Goal: Transaction & Acquisition: Purchase product/service

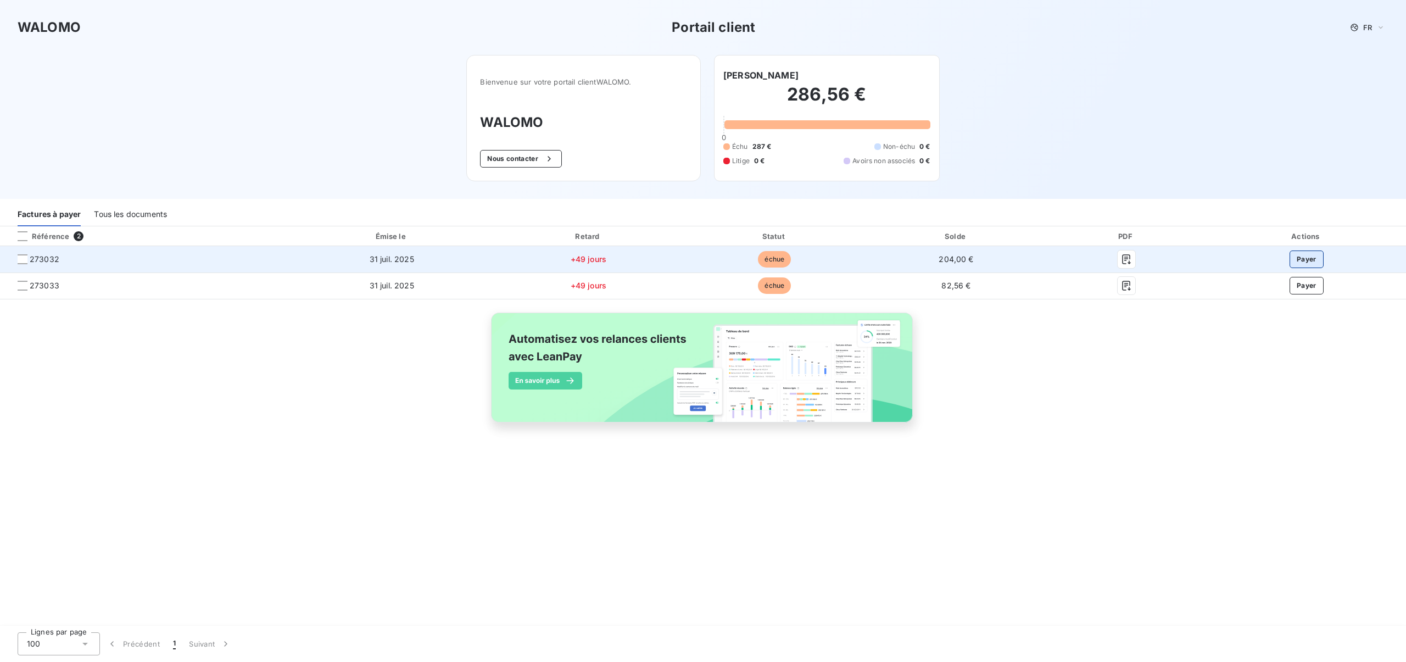
click at [1301, 257] on button "Payer" at bounding box center [1307, 259] width 34 height 18
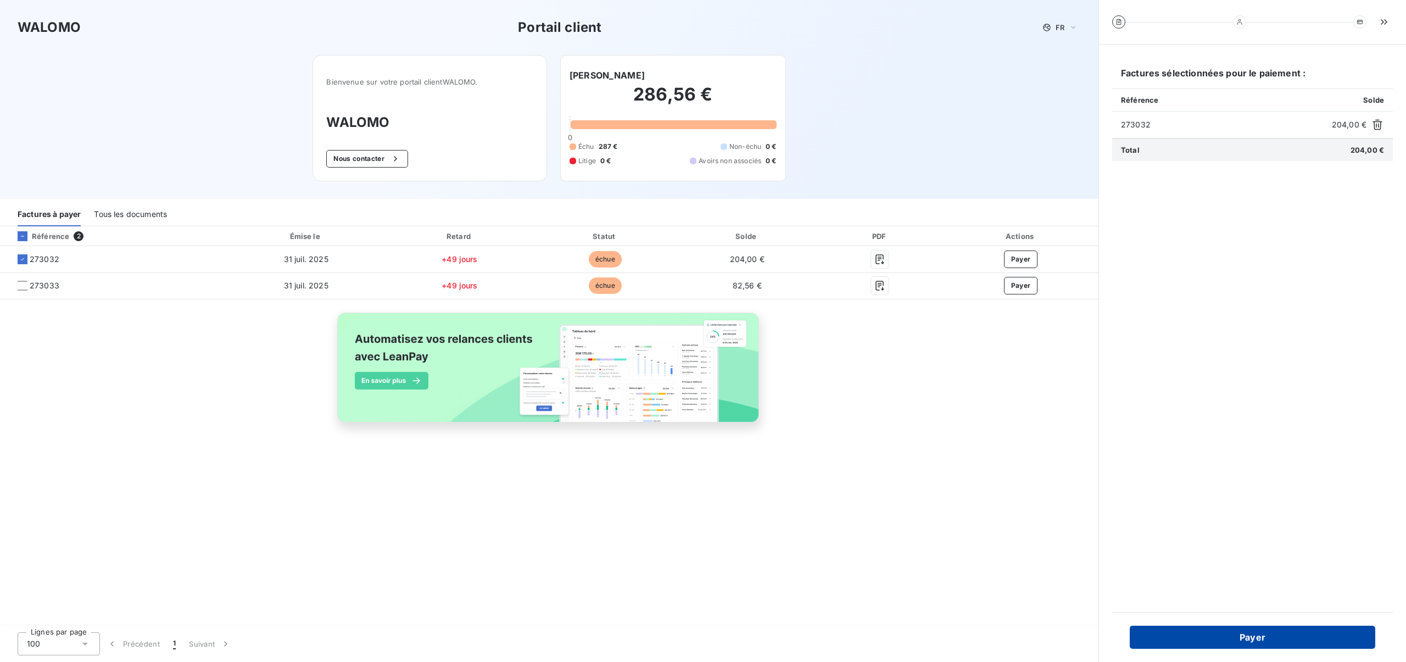
click at [1281, 638] on button "Payer" at bounding box center [1253, 637] width 246 height 23
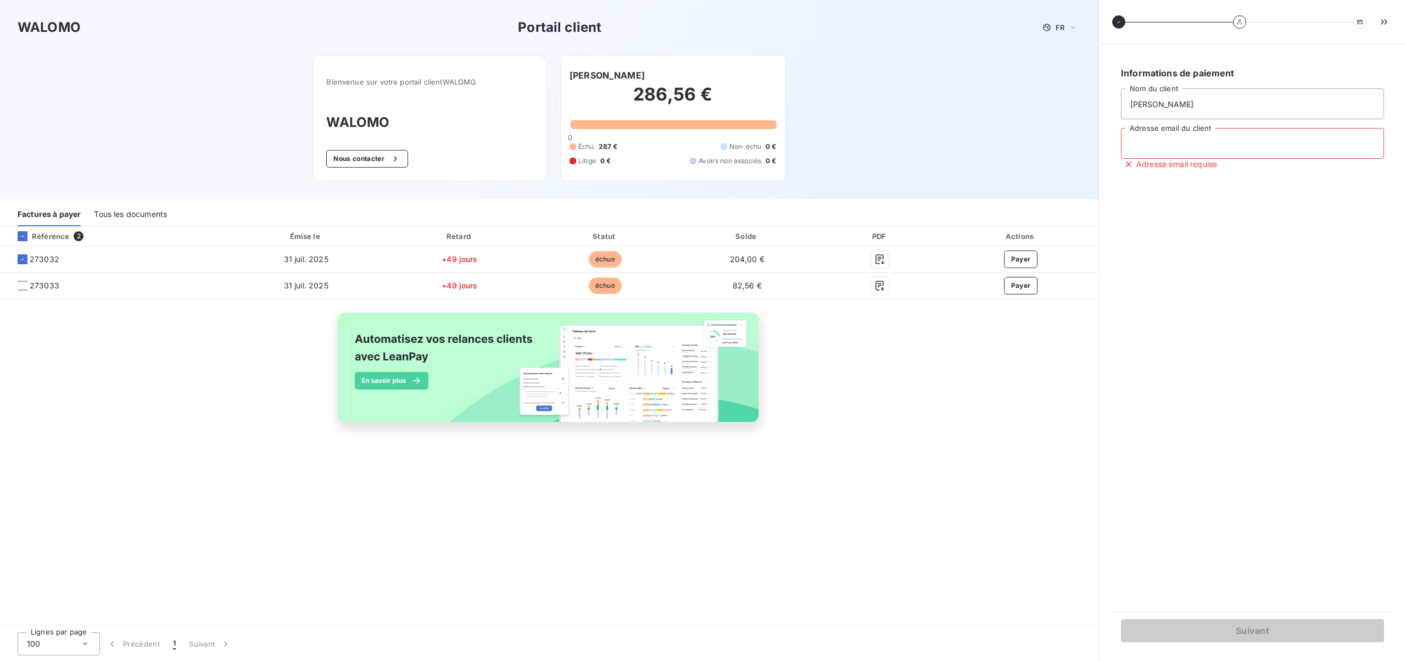
click at [1174, 149] on input "Adresse email du client" at bounding box center [1252, 143] width 263 height 31
type input "malkolingeagency@gmail.com"
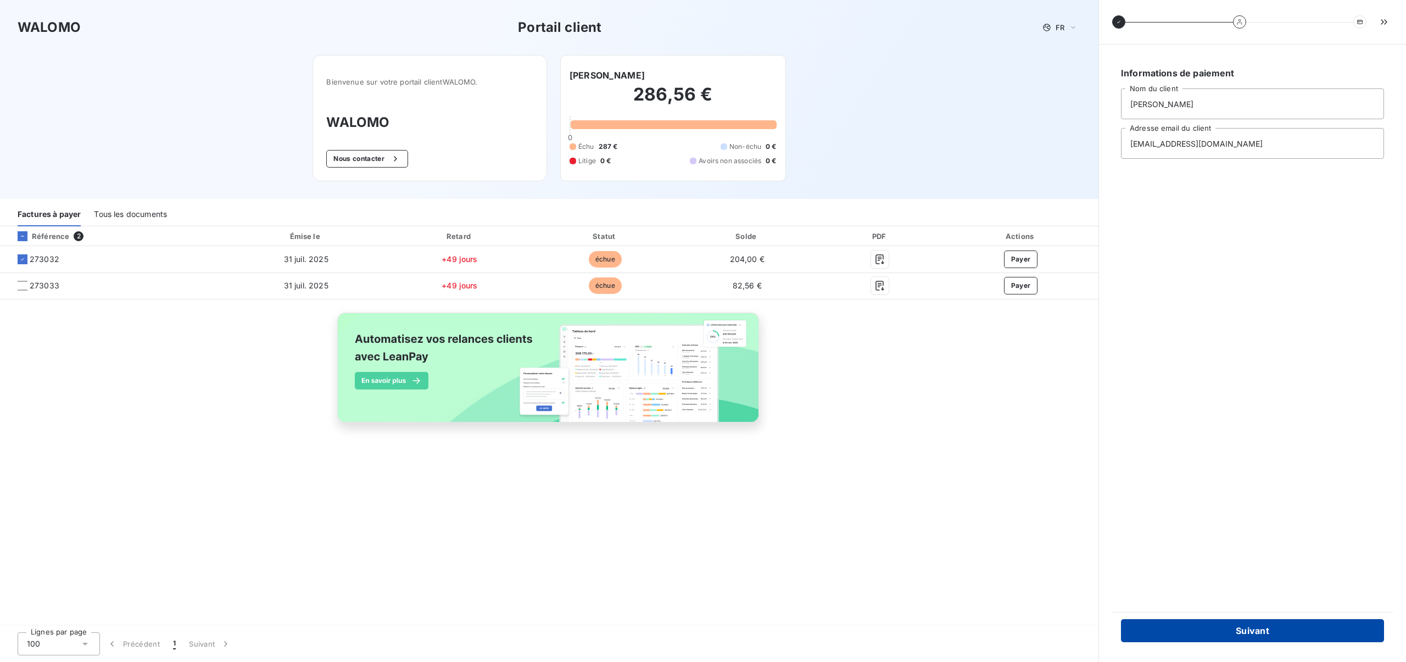
click at [1256, 630] on button "Suivant" at bounding box center [1252, 630] width 263 height 23
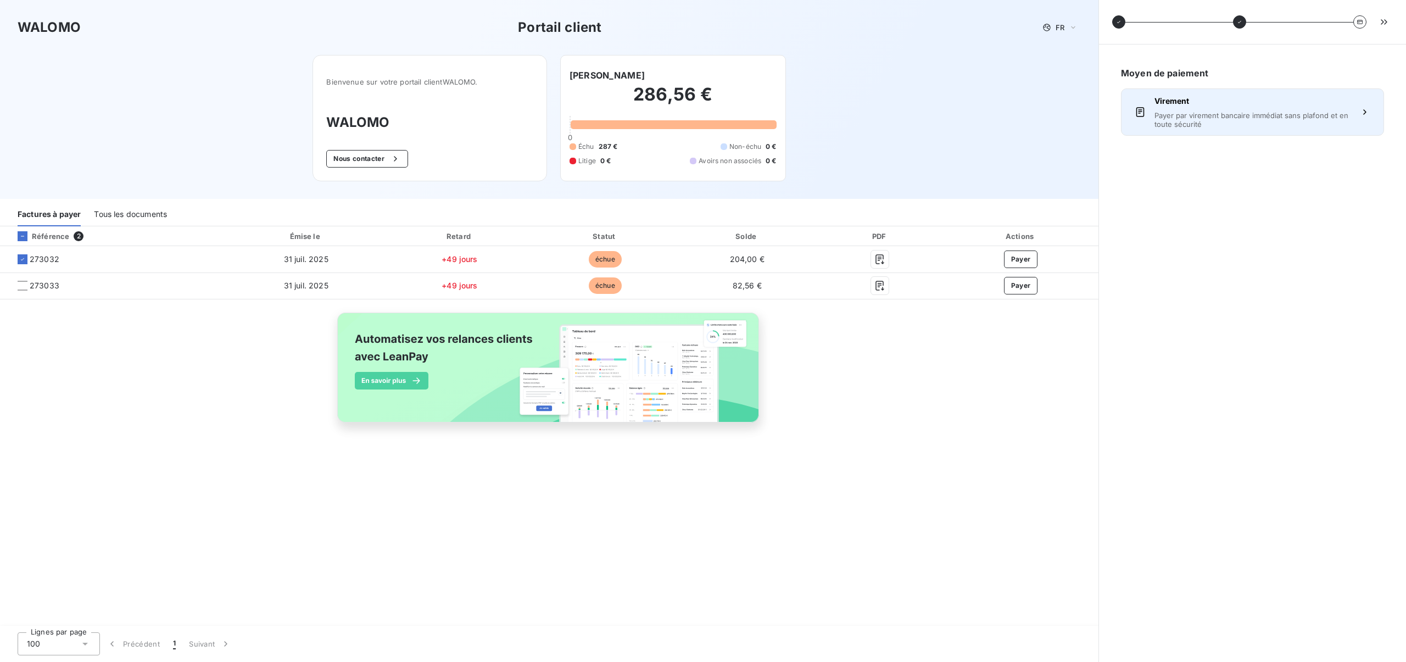
click at [1216, 120] on span "Payer par virement bancaire immédiat sans plafond et en toute sécurité" at bounding box center [1253, 120] width 196 height 18
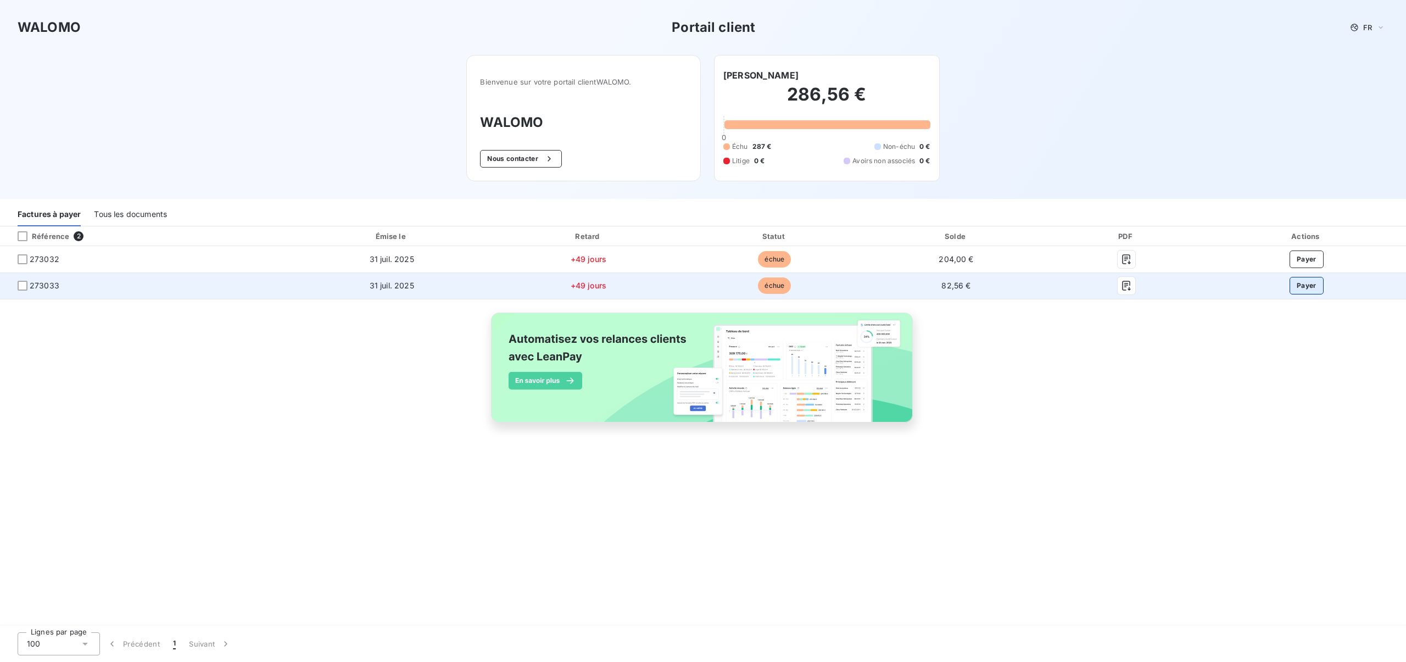
click at [1306, 289] on button "Payer" at bounding box center [1307, 286] width 34 height 18
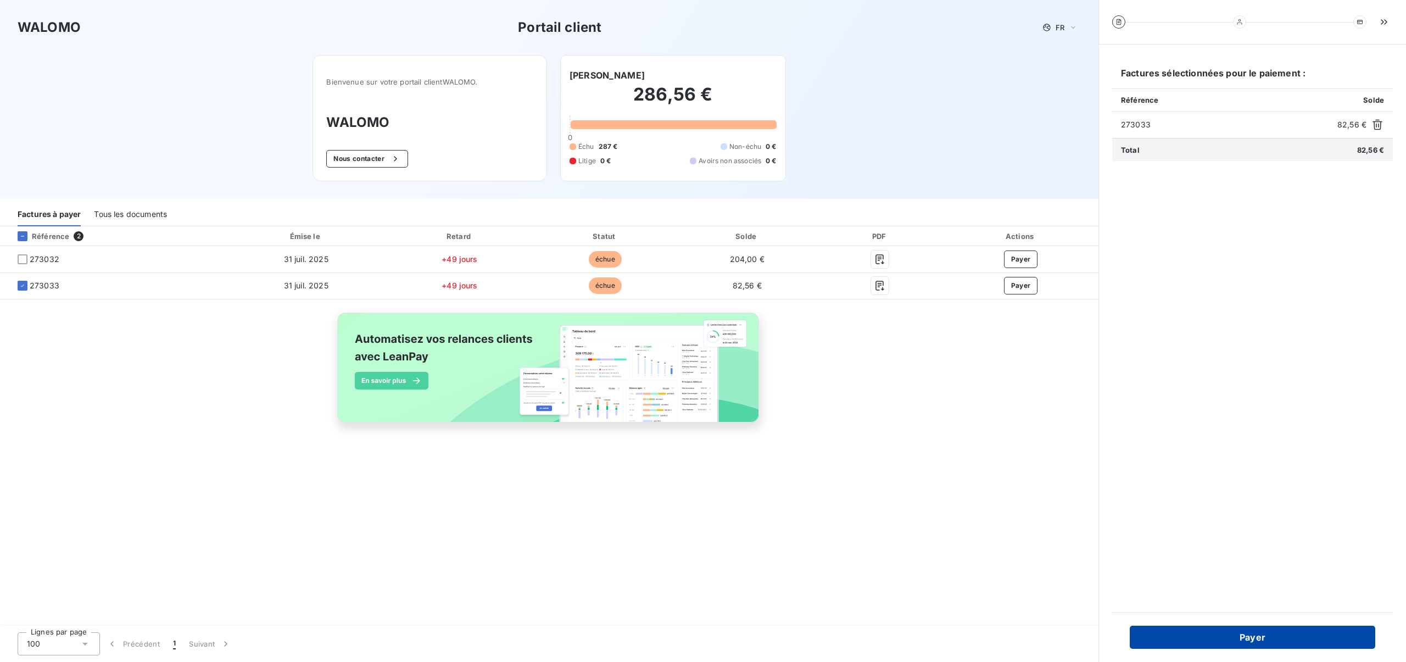
click at [1241, 637] on button "Payer" at bounding box center [1253, 637] width 246 height 23
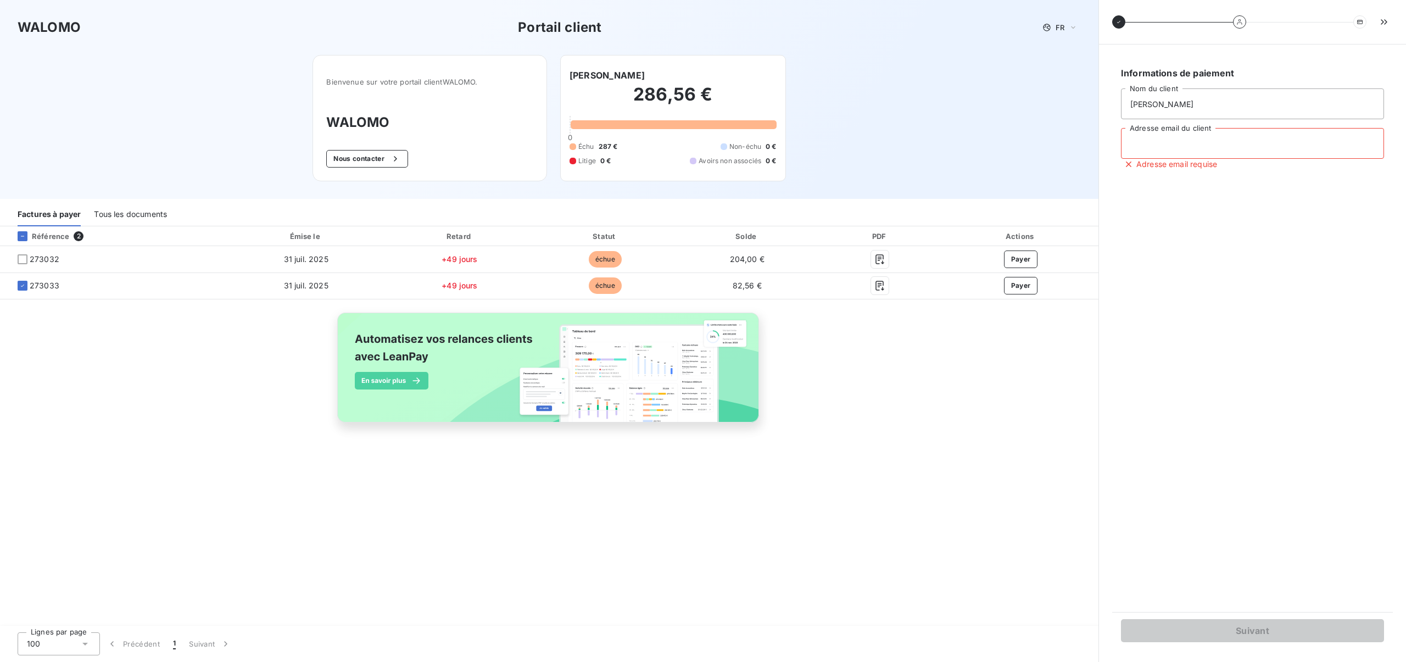
click at [1168, 147] on input "Adresse email du client" at bounding box center [1252, 143] width 263 height 31
type input "[EMAIL_ADDRESS][DOMAIN_NAME]"
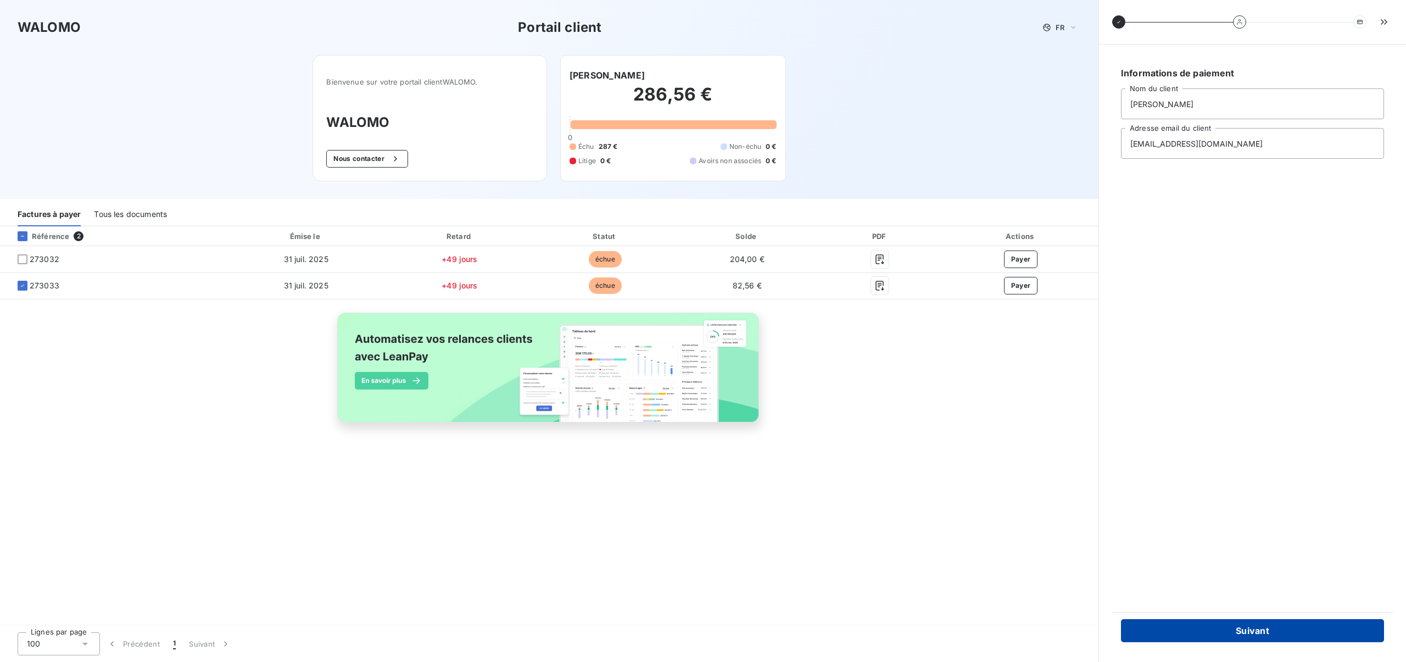
click at [1265, 623] on button "Suivant" at bounding box center [1252, 630] width 263 height 23
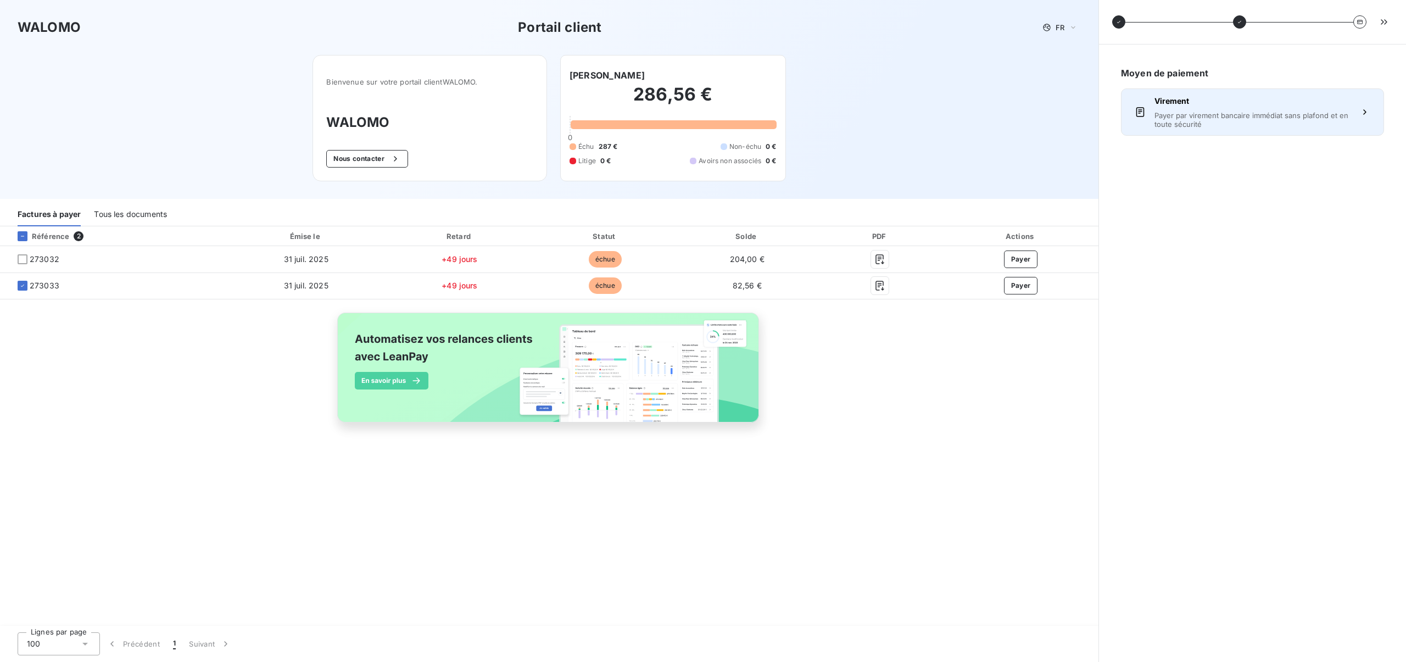
click at [1200, 125] on span "Payer par virement bancaire immédiat sans plafond et en toute sécurité" at bounding box center [1253, 120] width 196 height 18
